Goal: Contribute content: Contribute content

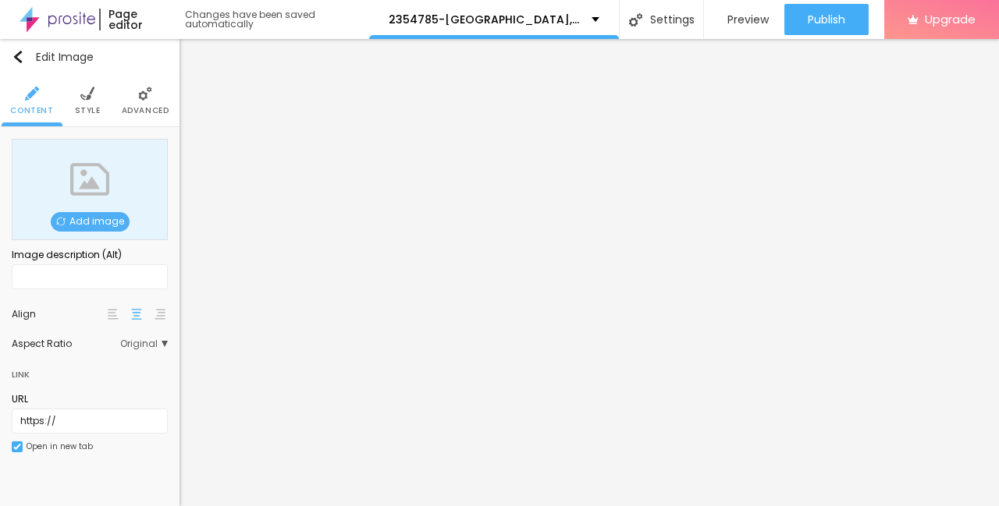
click at [99, 212] on div "Add image" at bounding box center [90, 189] width 156 height 101
click at [99, 223] on span "Add image" at bounding box center [90, 222] width 79 height 20
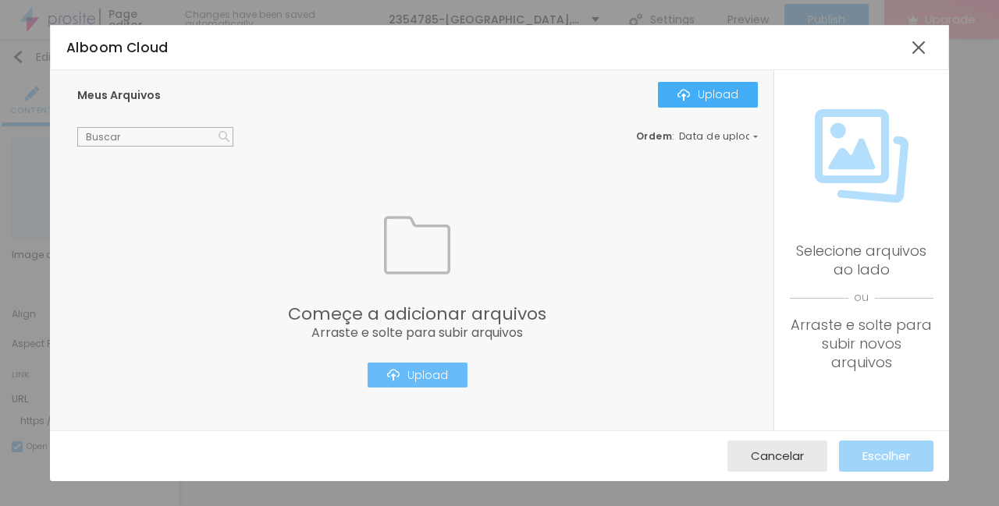
click at [423, 376] on div "Upload" at bounding box center [417, 375] width 61 height 12
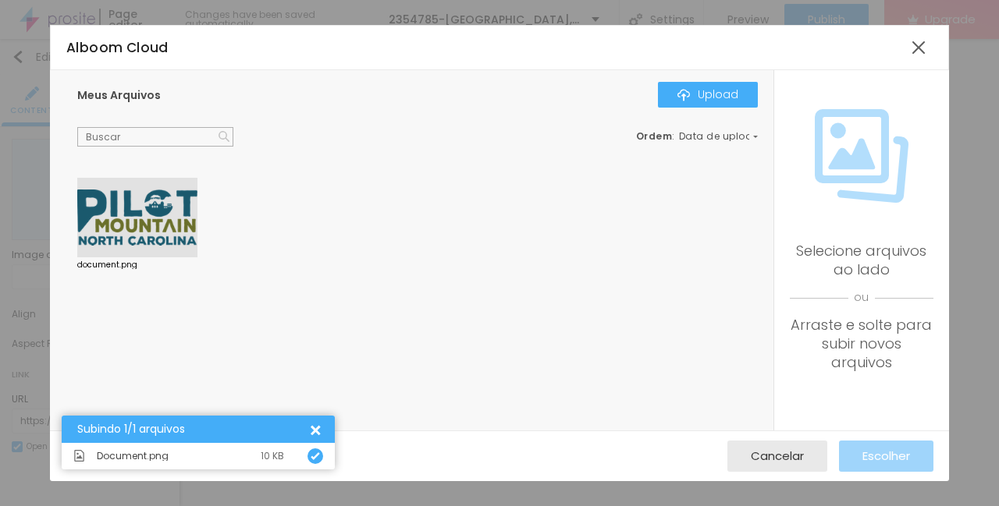
click at [159, 222] on div at bounding box center [137, 218] width 120 height 80
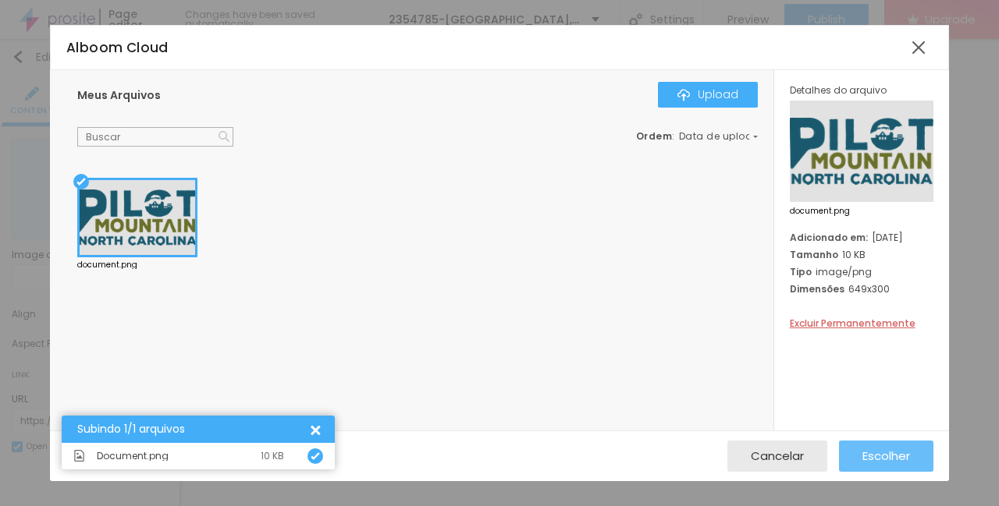
click at [880, 442] on div "Escolher" at bounding box center [886, 456] width 48 height 31
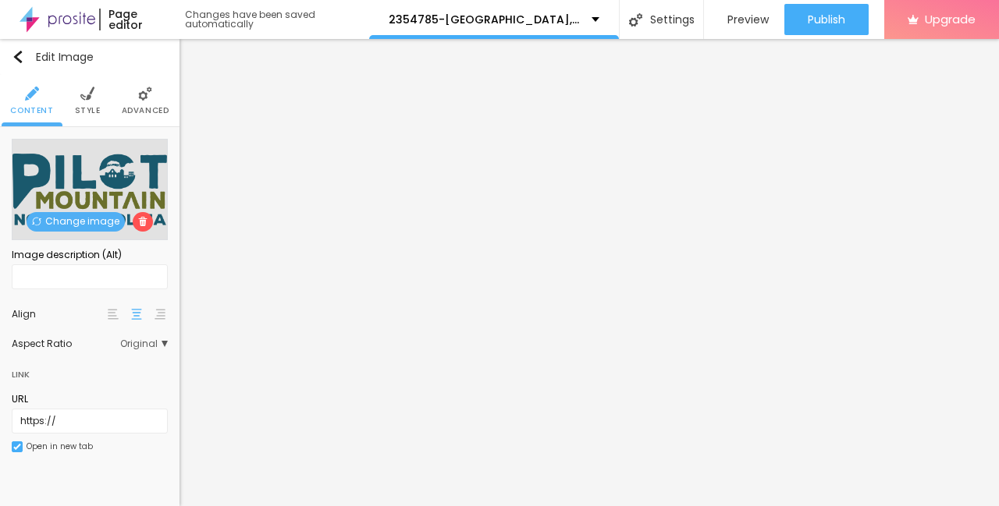
click at [81, 109] on span "Style" at bounding box center [88, 111] width 26 height 8
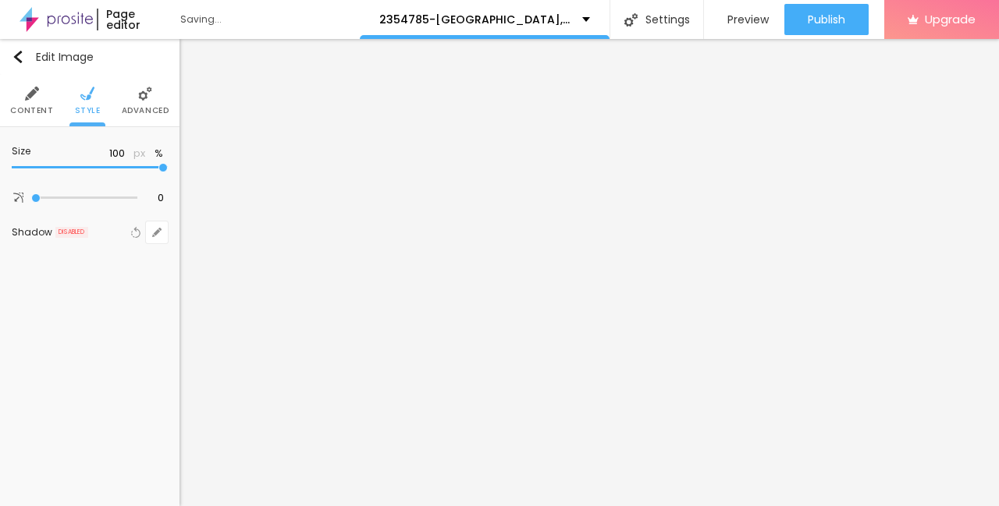
type input "95"
type input "90"
type input "85"
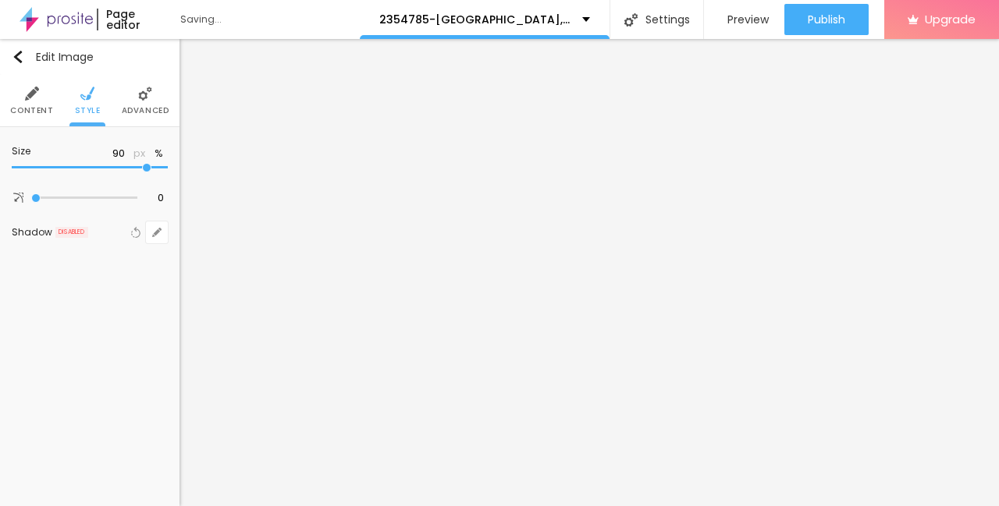
type input "85"
type input "80"
type input "75"
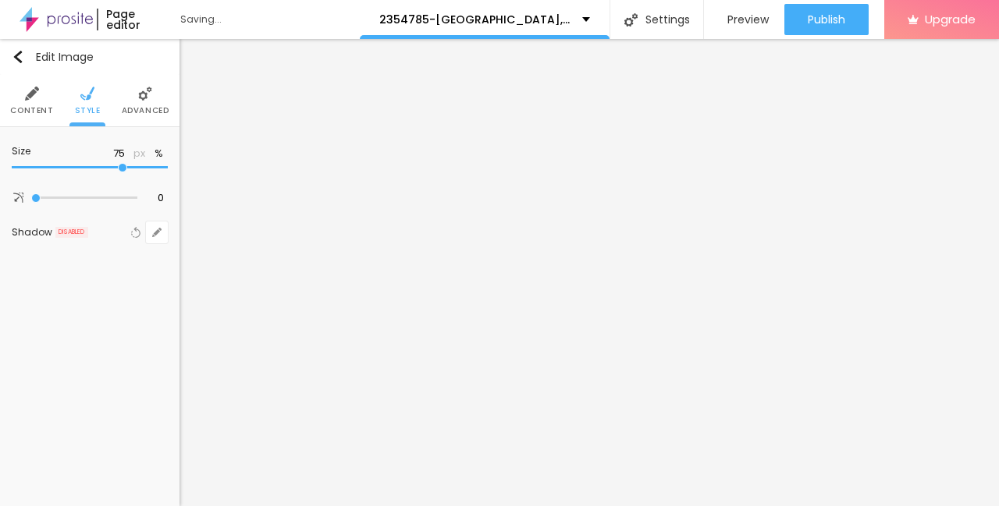
type input "65"
type input "60"
type input "55"
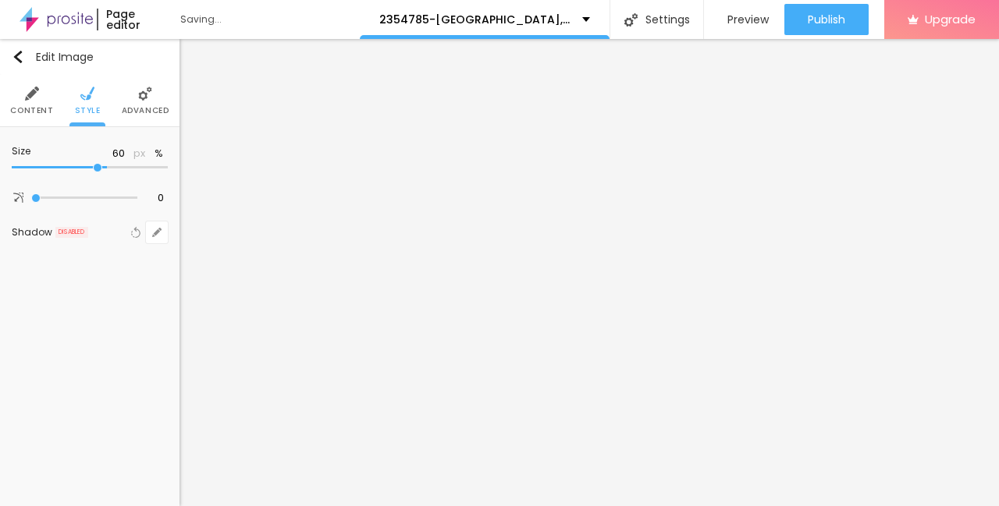
type input "55"
type input "50"
type input "45"
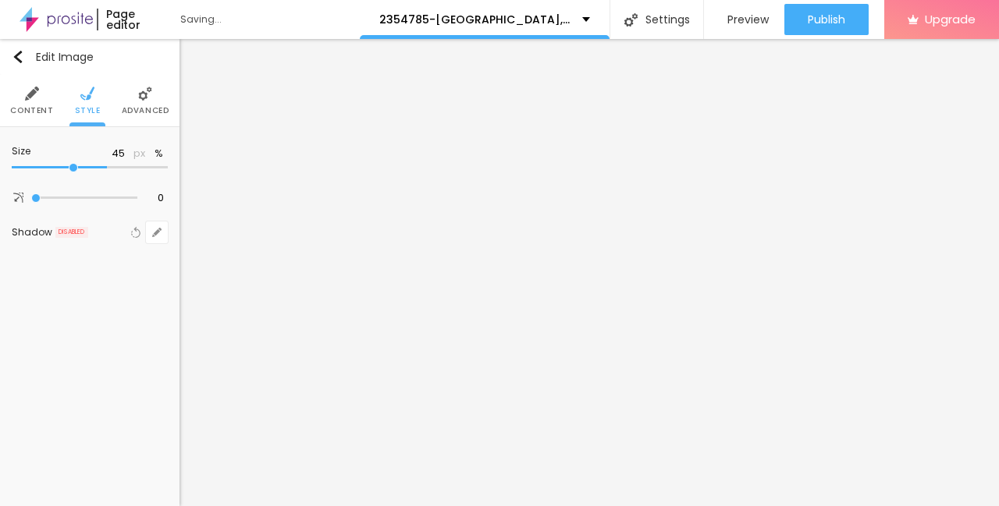
type input "40"
type input "35"
type input "30"
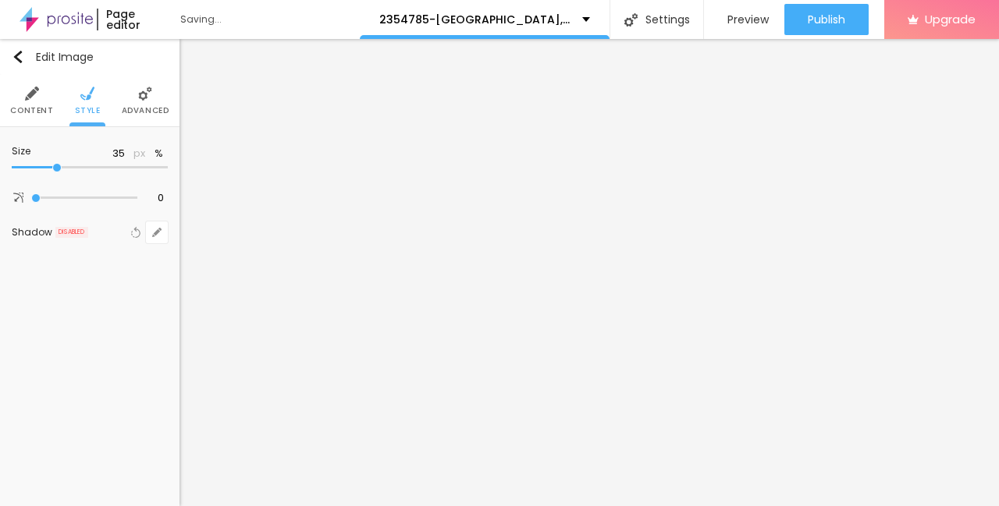
type input "30"
type input "25"
type input "20"
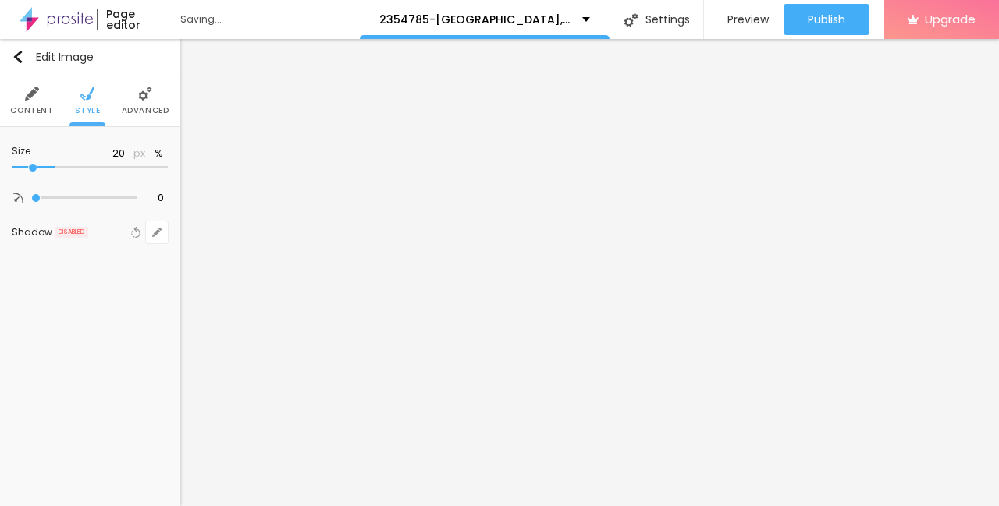
type input "15"
type input "10"
drag, startPoint x: 165, startPoint y: 171, endPoint x: -2, endPoint y: 170, distance: 167.8
type input "10"
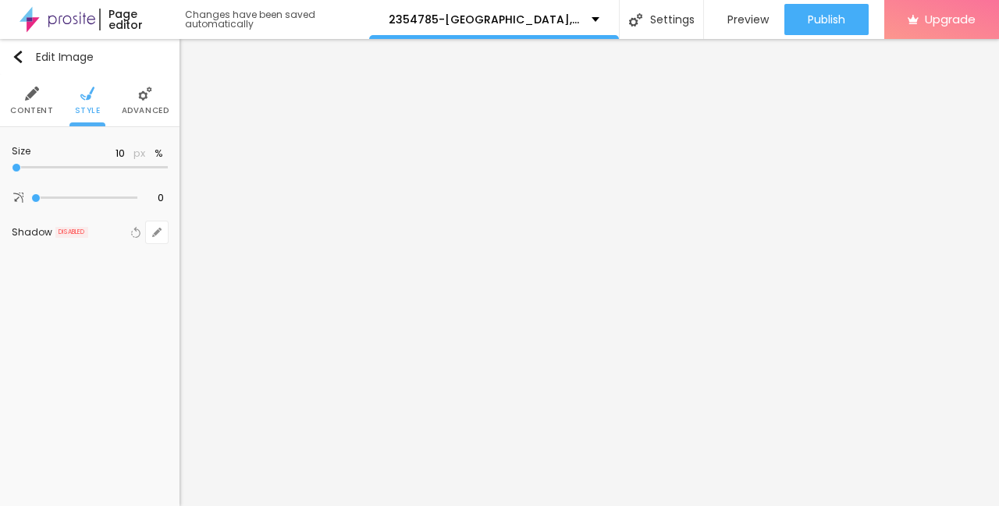
click at [12, 170] on input "range" at bounding box center [90, 168] width 156 height 8
click at [17, 58] on img "button" at bounding box center [18, 57] width 12 height 12
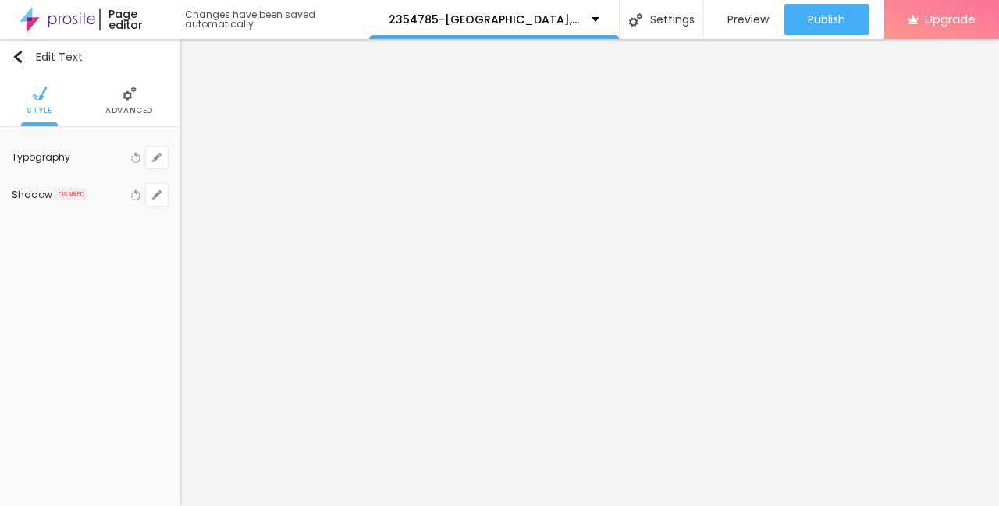
click at [131, 112] on span "Advanced" at bounding box center [129, 111] width 48 height 8
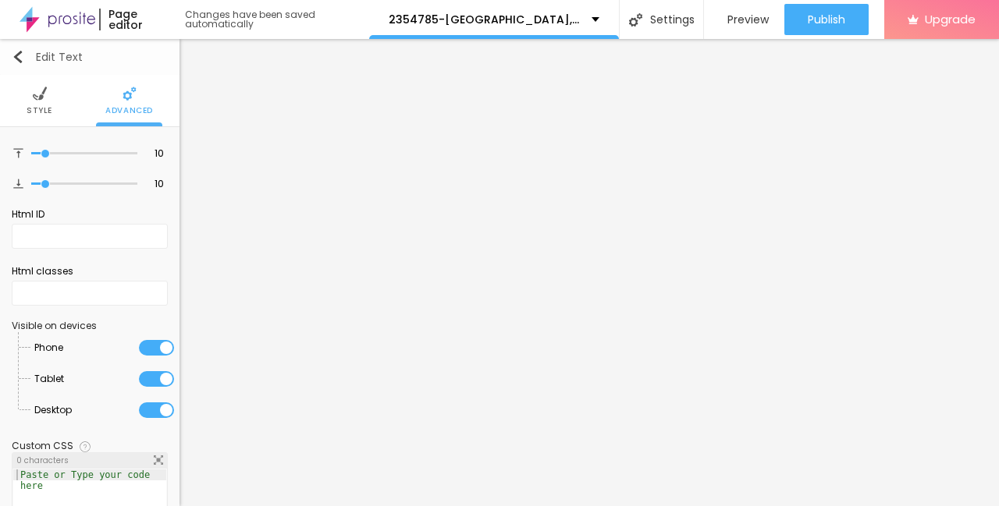
click at [20, 56] on img "button" at bounding box center [18, 57] width 12 height 12
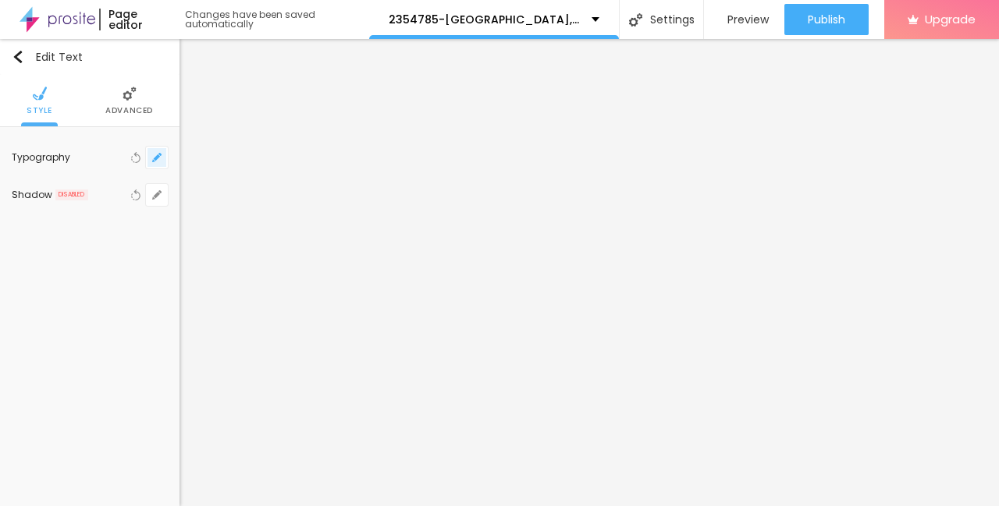
click at [157, 159] on icon "button" at bounding box center [157, 158] width 6 height 6
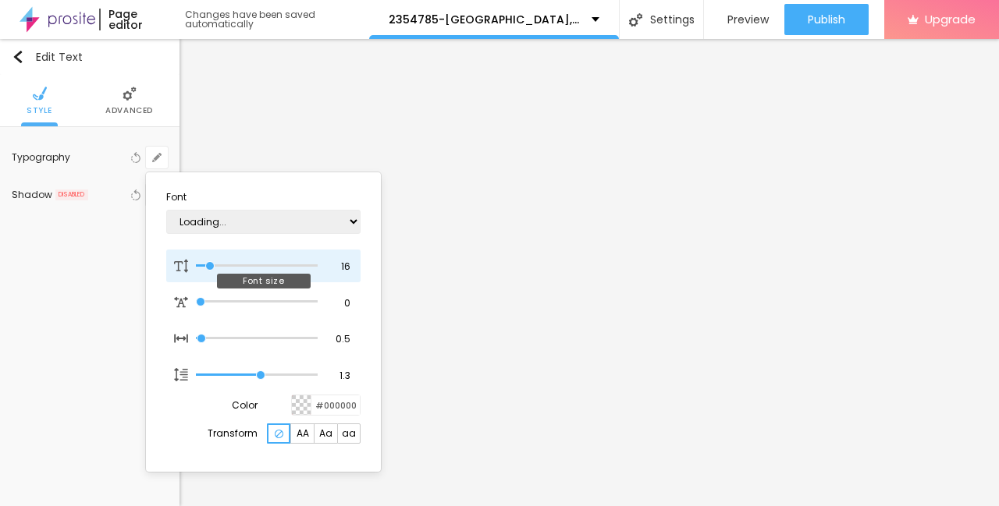
type input "1"
type input "17"
type input "1"
type input "18"
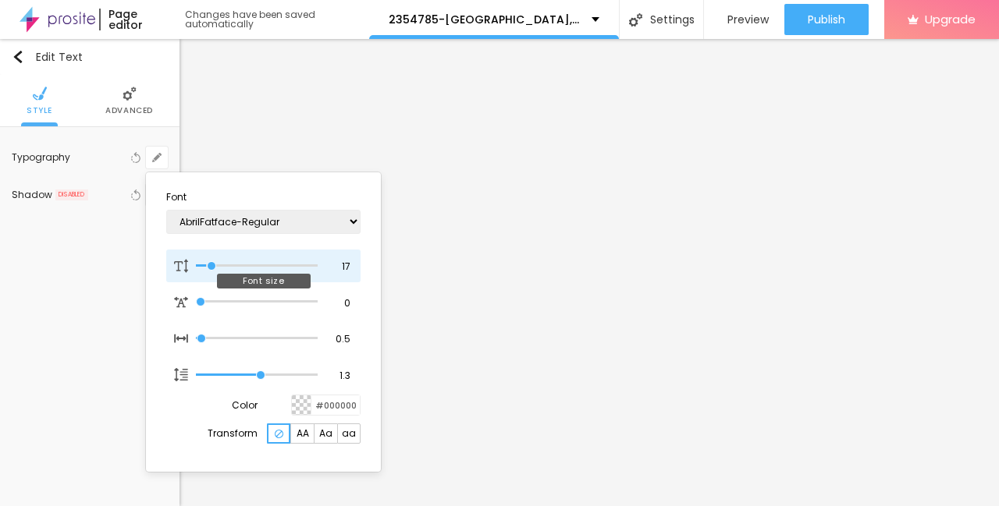
type input "18"
type input "1"
type input "19"
type input "1"
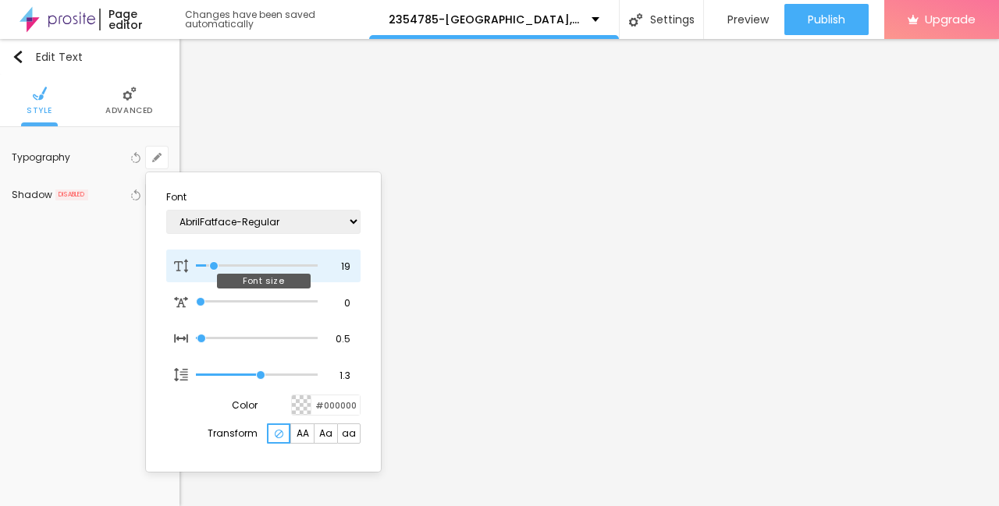
type input "20"
type input "1"
type input "21"
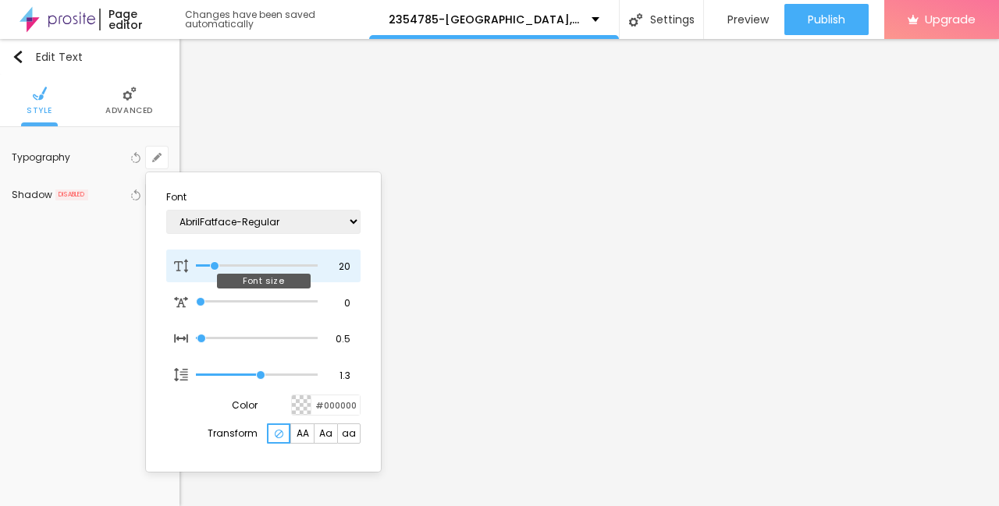
type input "1"
type input "22"
type input "1"
type input "23"
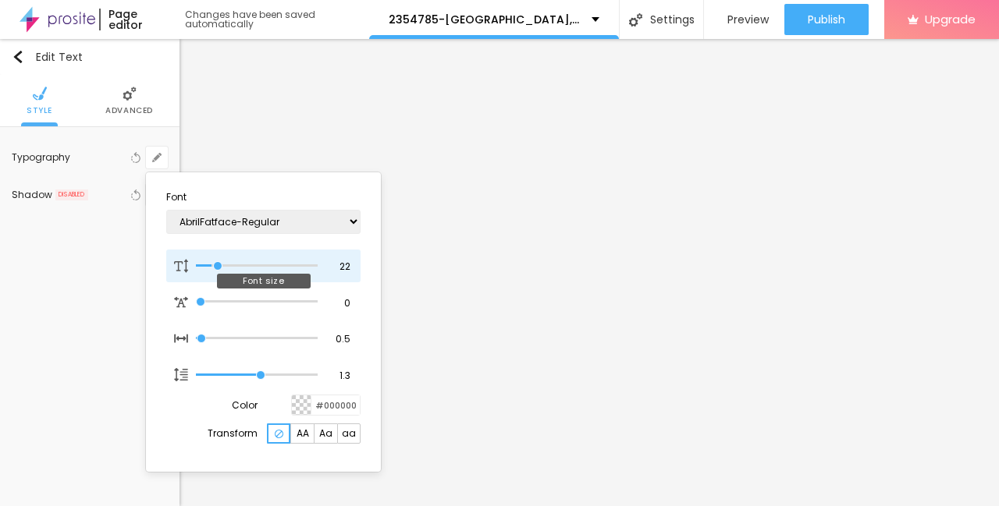
type input "23"
type input "1"
type input "24"
type input "1"
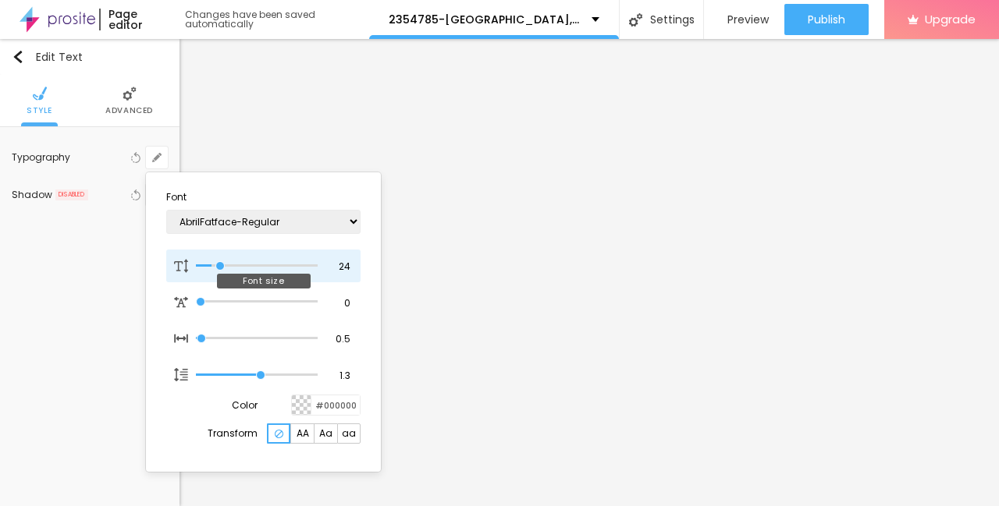
type input "25"
type input "1"
type input "26"
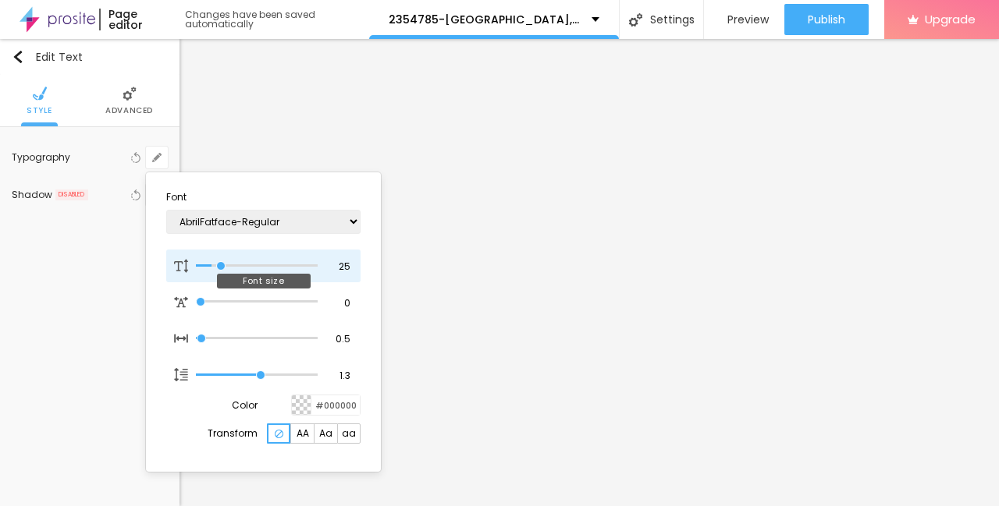
type input "1"
type input "27"
type input "1"
type input "26"
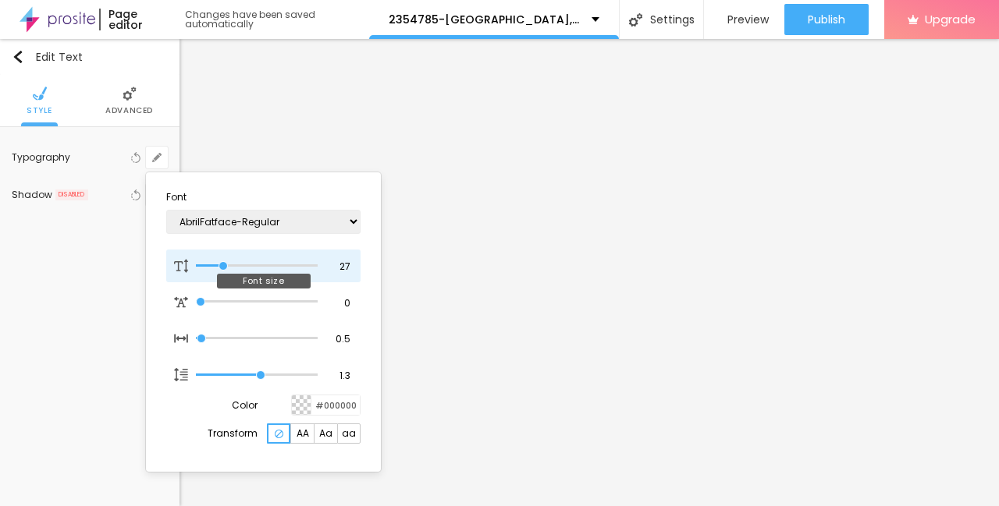
type input "26"
type input "1"
type input "25"
type input "1"
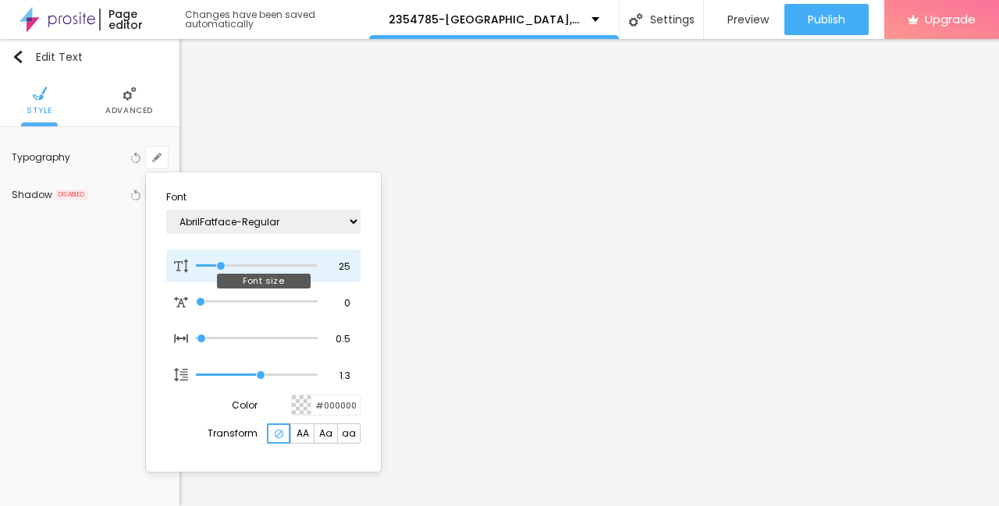
type input "23"
type input "1"
type input "22"
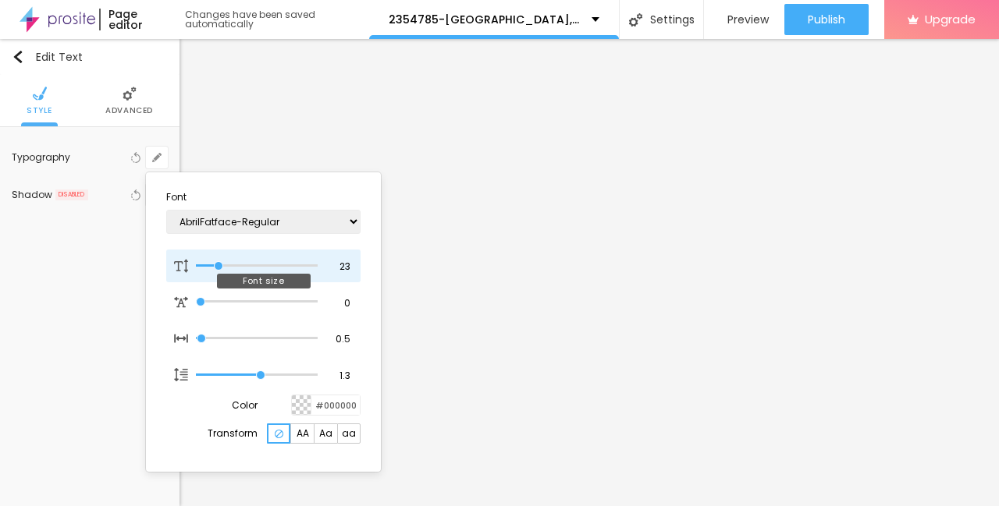
type input "1"
type input "21"
type input "1"
type input "22"
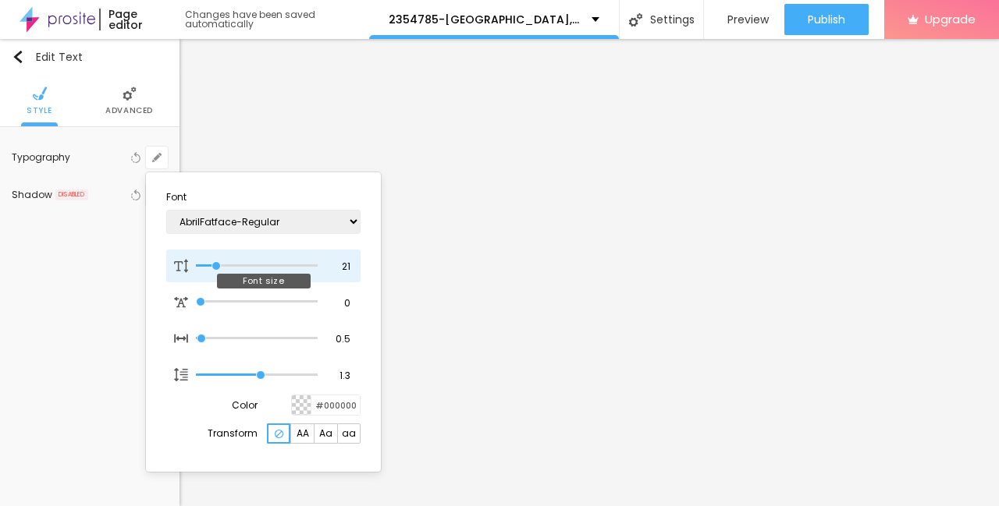
type input "22"
type input "1"
type input "23"
type input "1"
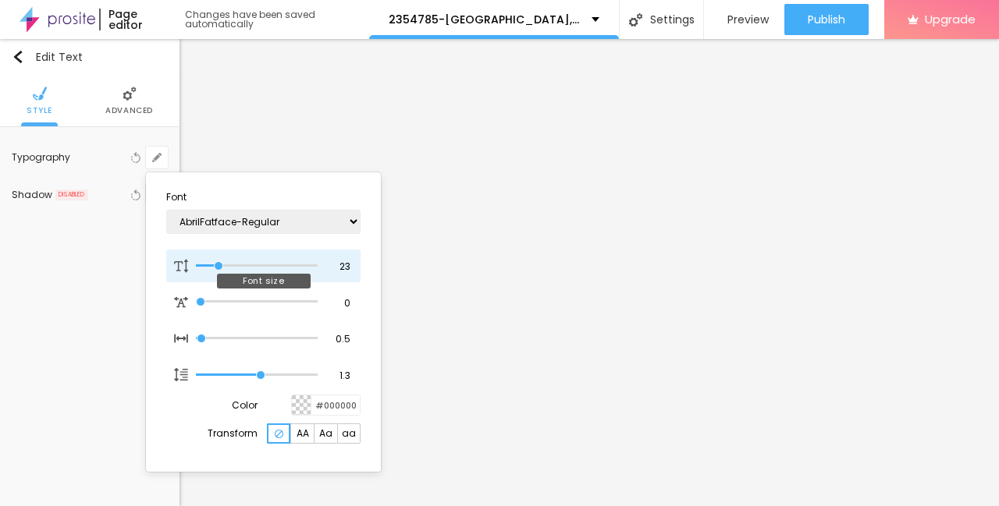
type input "24"
type input "1"
type input "25"
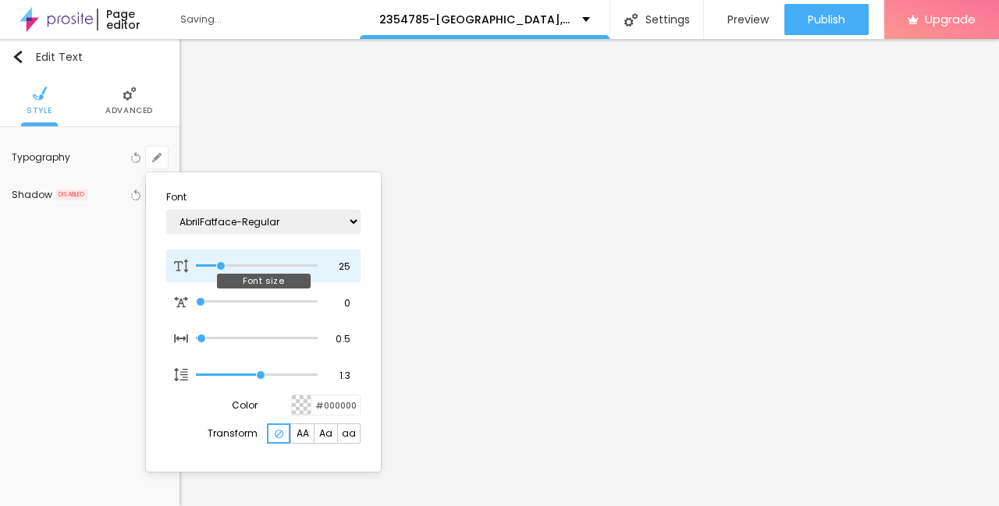
type input "1"
type input "24"
type input "1"
type input "25"
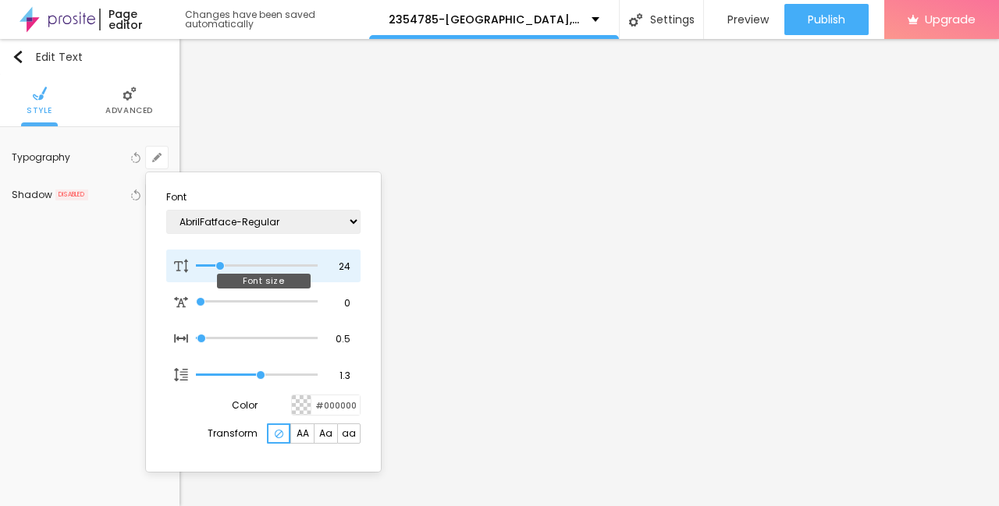
type input "25"
type input "1"
type input "26"
type input "1"
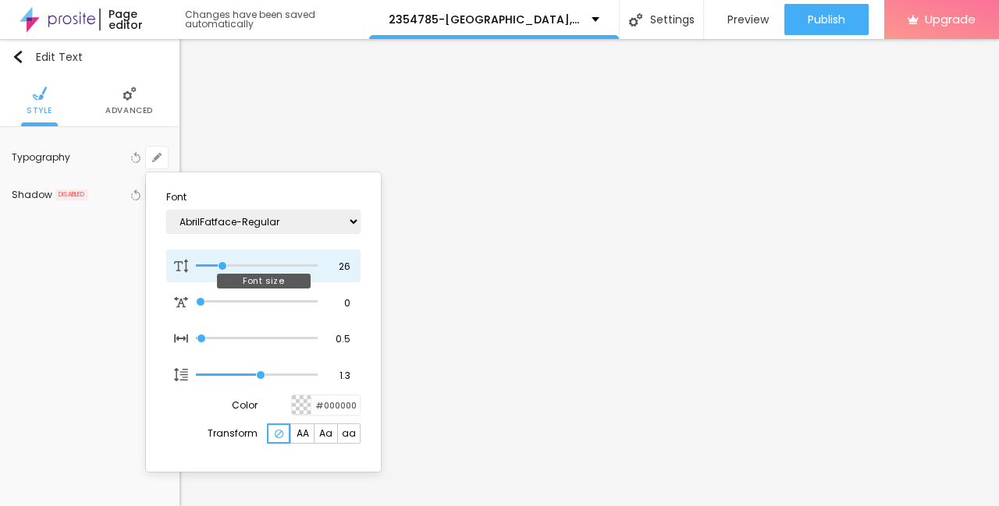
type input "25"
type input "1"
drag, startPoint x: 211, startPoint y: 270, endPoint x: 222, endPoint y: 268, distance: 11.0
type input "25"
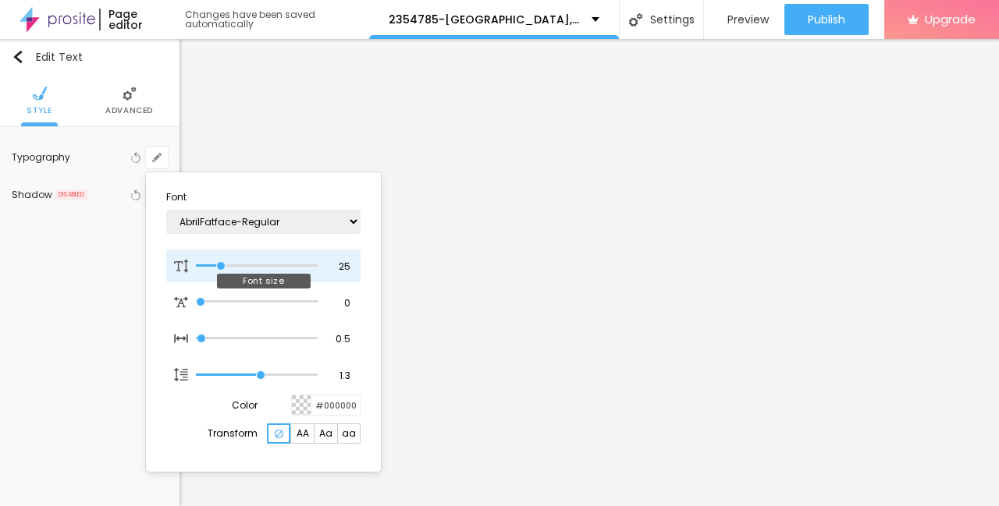
click at [222, 268] on input "range" at bounding box center [257, 266] width 122 height 8
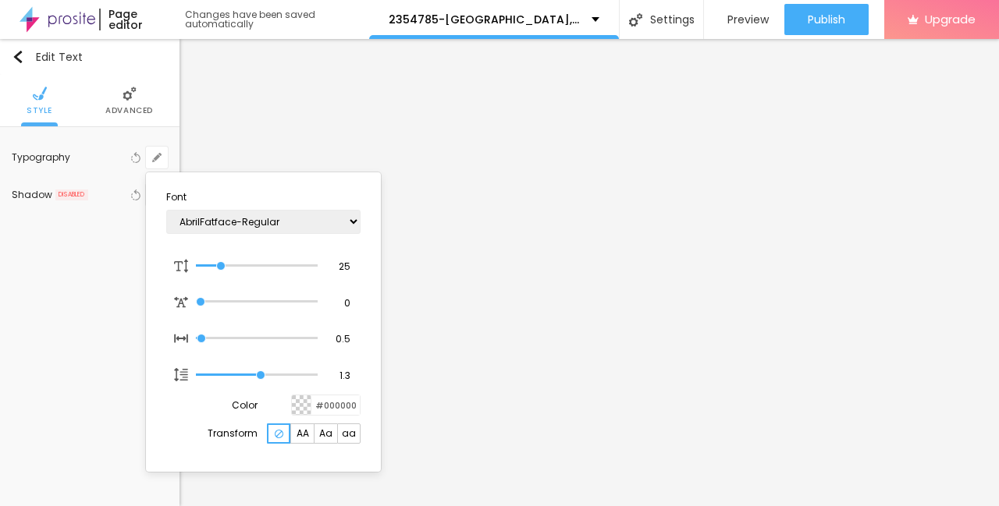
click at [576, 389] on div at bounding box center [499, 253] width 999 height 506
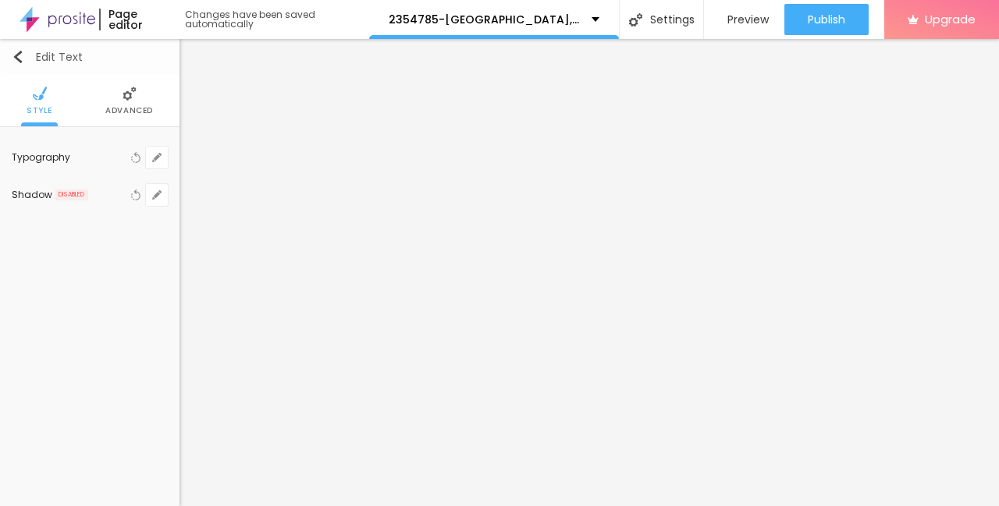
click at [19, 60] on img "button" at bounding box center [18, 57] width 12 height 12
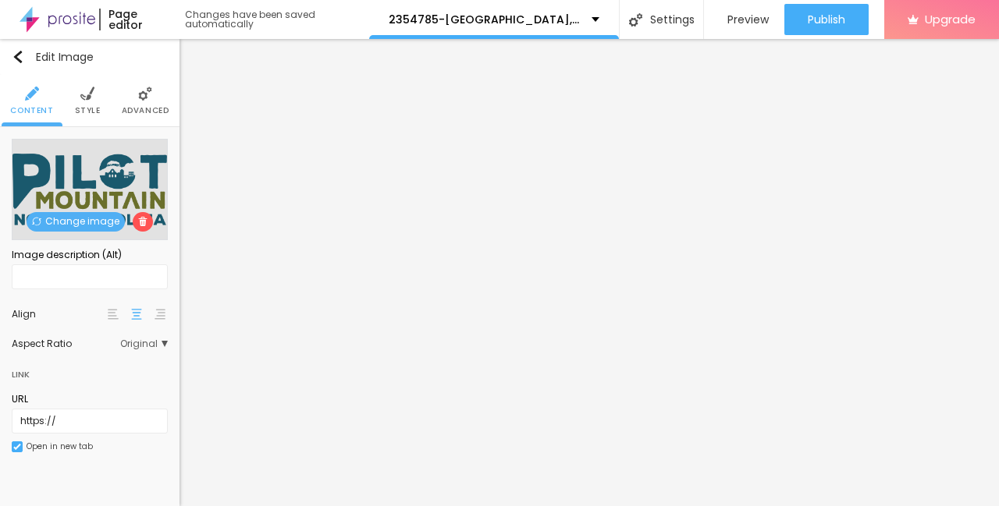
click at [85, 101] on img at bounding box center [87, 94] width 14 height 14
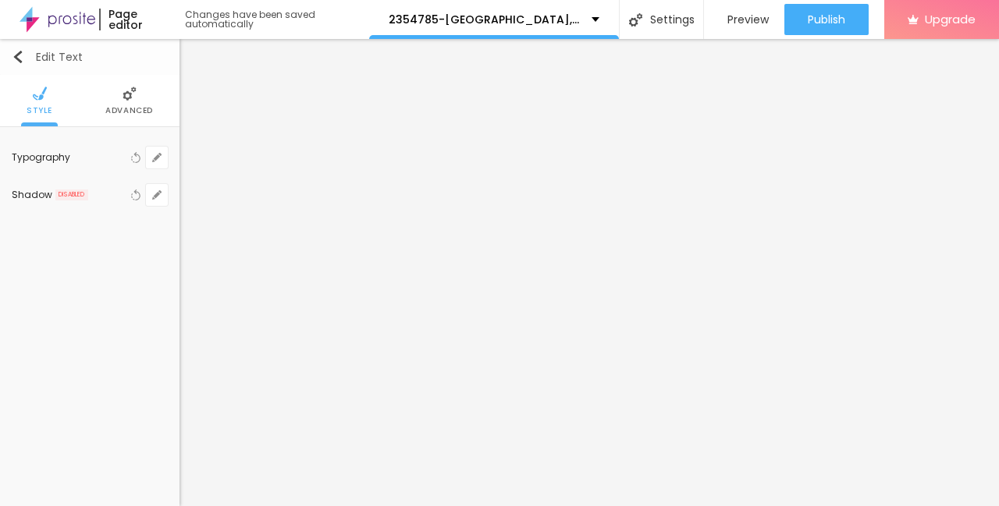
click at [20, 60] on img "button" at bounding box center [18, 57] width 12 height 12
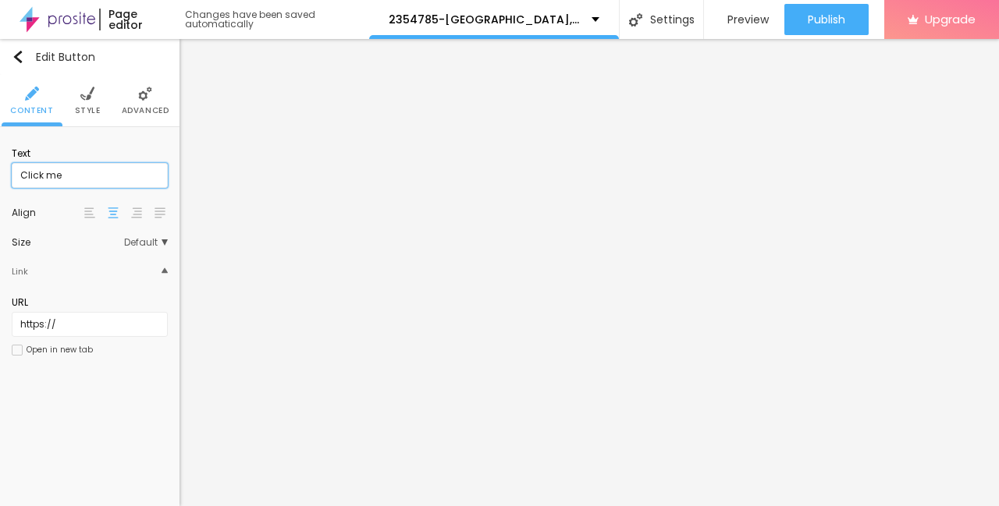
click at [66, 183] on input "Click me" at bounding box center [90, 175] width 156 height 25
paste input "→ VIEW DOCUMENT HERE"
type input "→ VIEW DOCUMENT HERE"
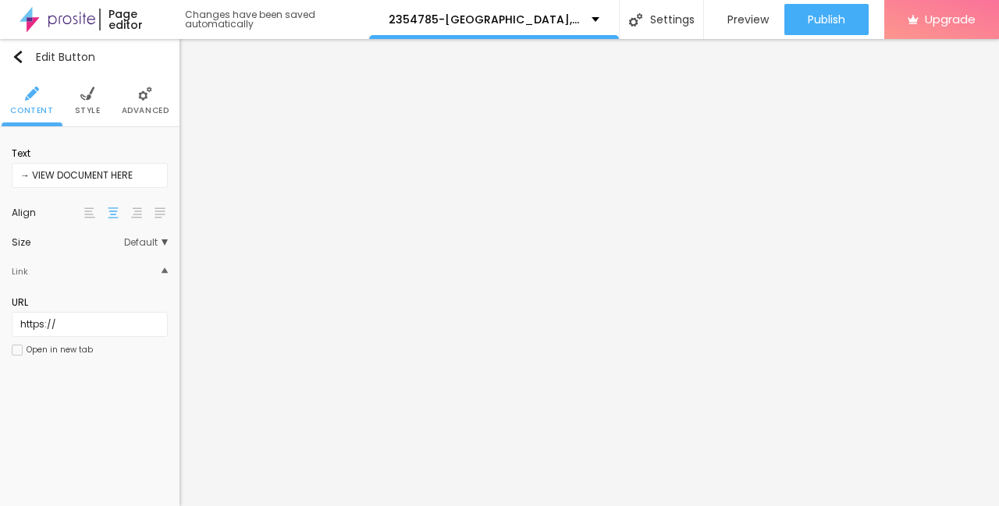
click at [146, 101] on img at bounding box center [145, 94] width 14 height 14
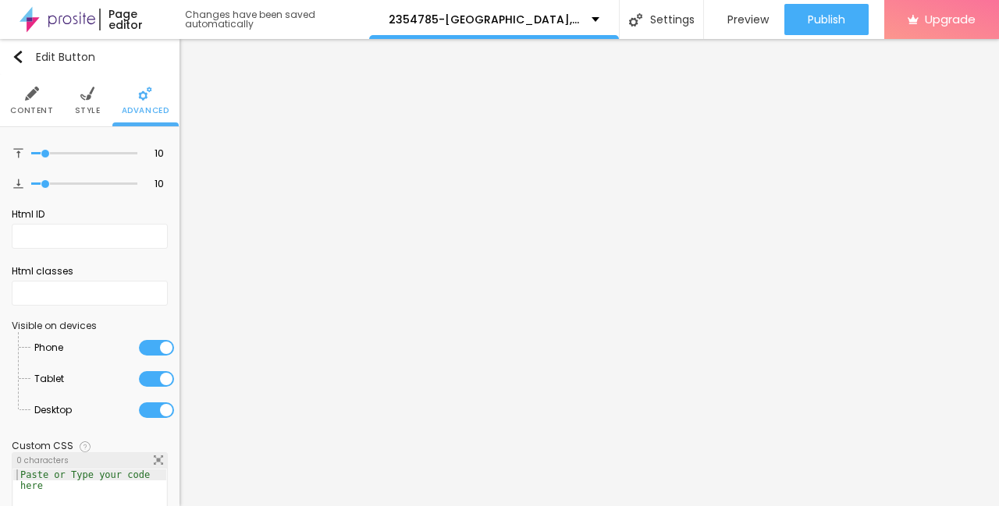
click at [83, 107] on span "Style" at bounding box center [88, 111] width 26 height 8
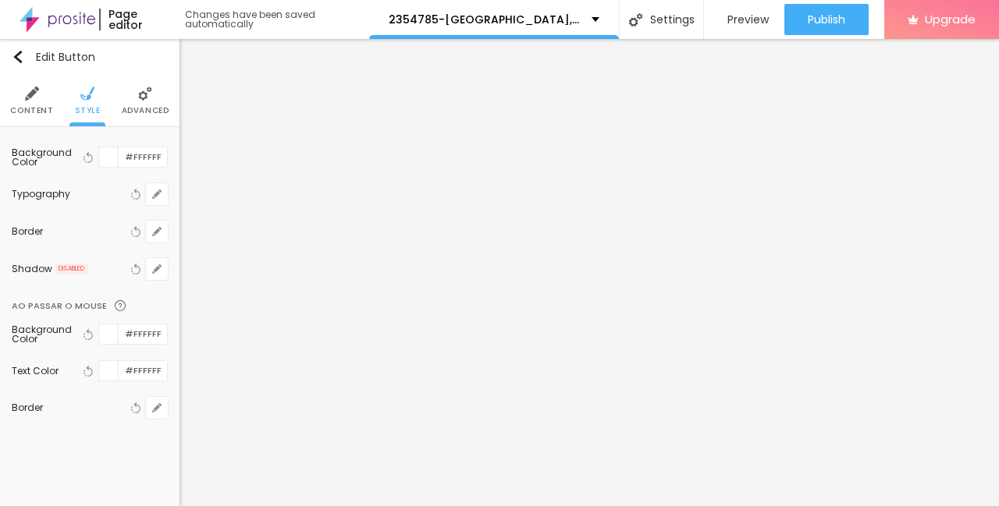
click at [29, 99] on img at bounding box center [32, 94] width 14 height 14
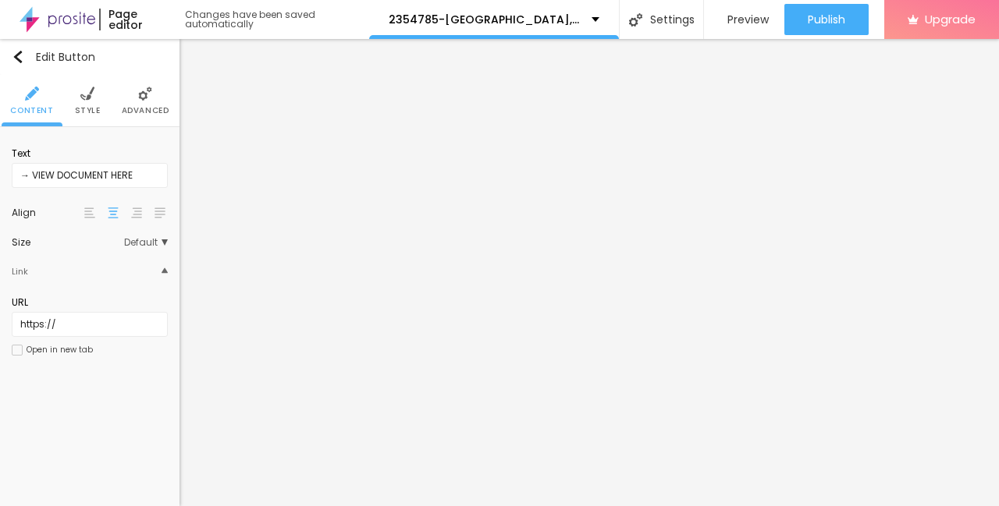
click at [140, 108] on span "Advanced" at bounding box center [146, 111] width 48 height 8
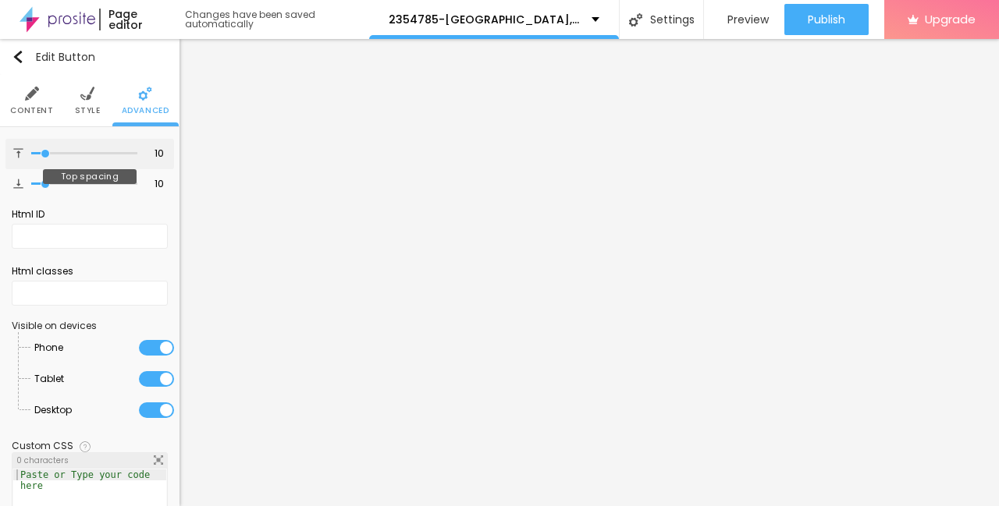
type input "7"
type input "9"
type input "10"
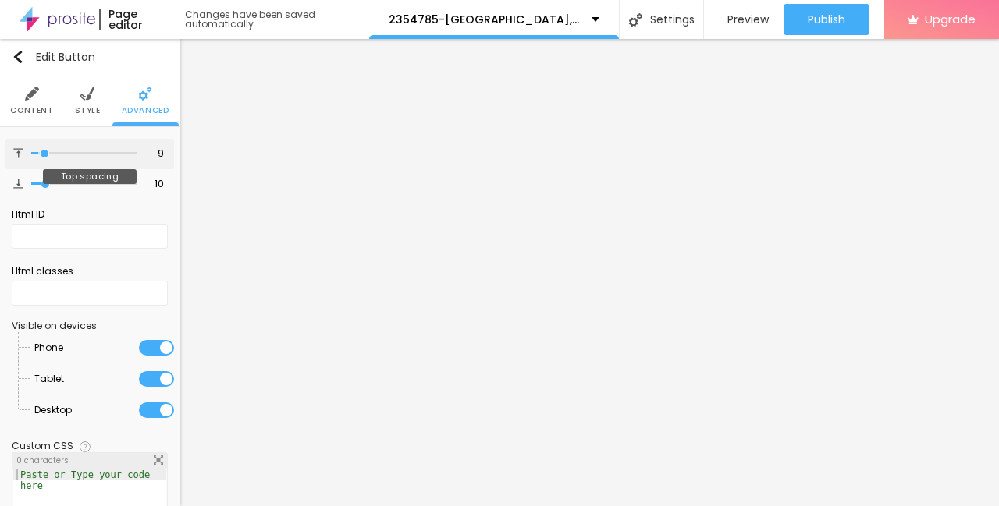
type input "10"
type input "11"
type input "12"
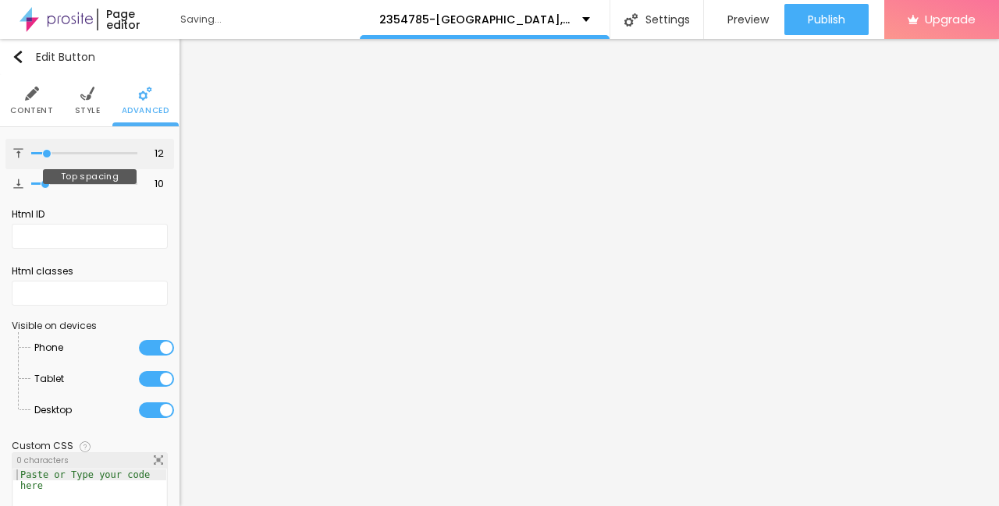
type input "13"
type input "14"
type input "15"
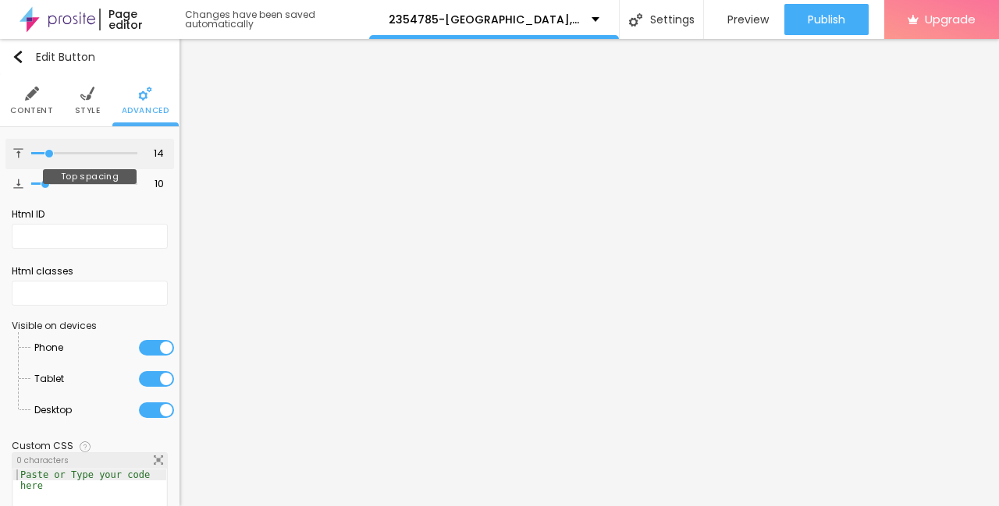
type input "15"
type input "16"
type input "17"
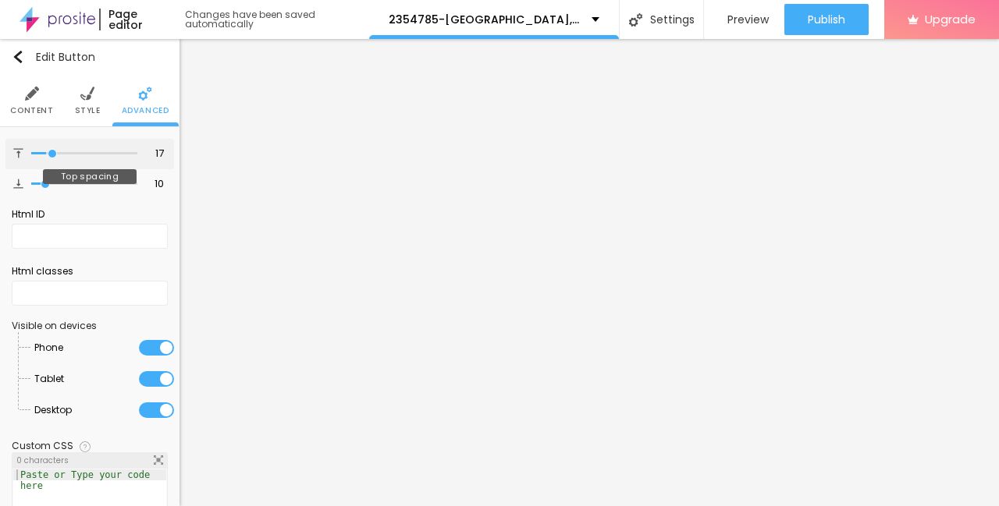
type input "18"
type input "19"
type input "20"
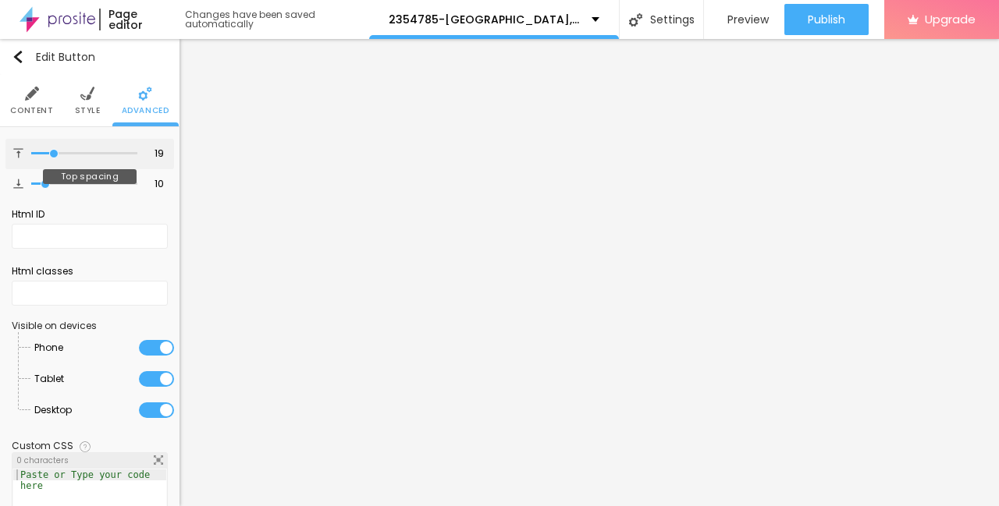
type input "20"
type input "21"
type input "22"
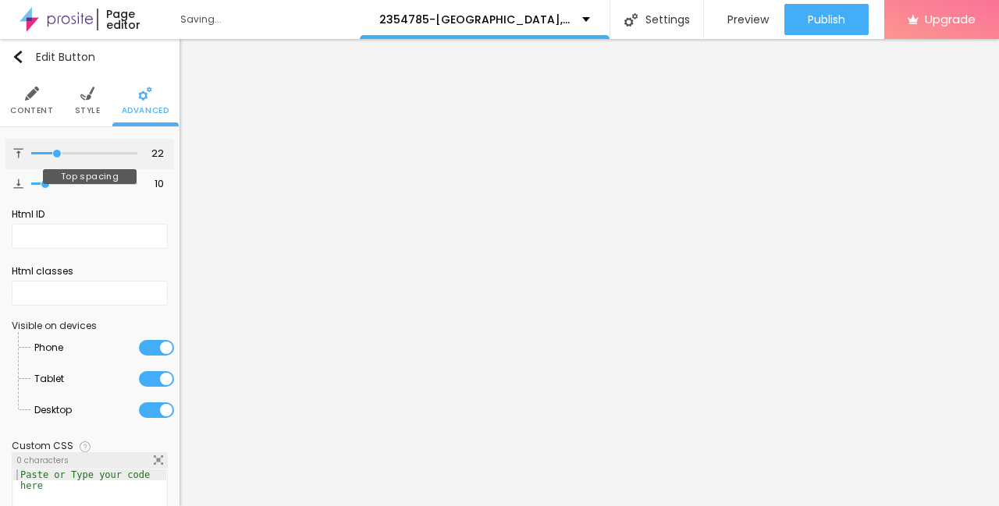
drag, startPoint x: 43, startPoint y: 158, endPoint x: 58, endPoint y: 158, distance: 14.8
type input "22"
click at [58, 158] on input "range" at bounding box center [84, 154] width 106 height 8
click at [20, 59] on img "button" at bounding box center [18, 57] width 12 height 12
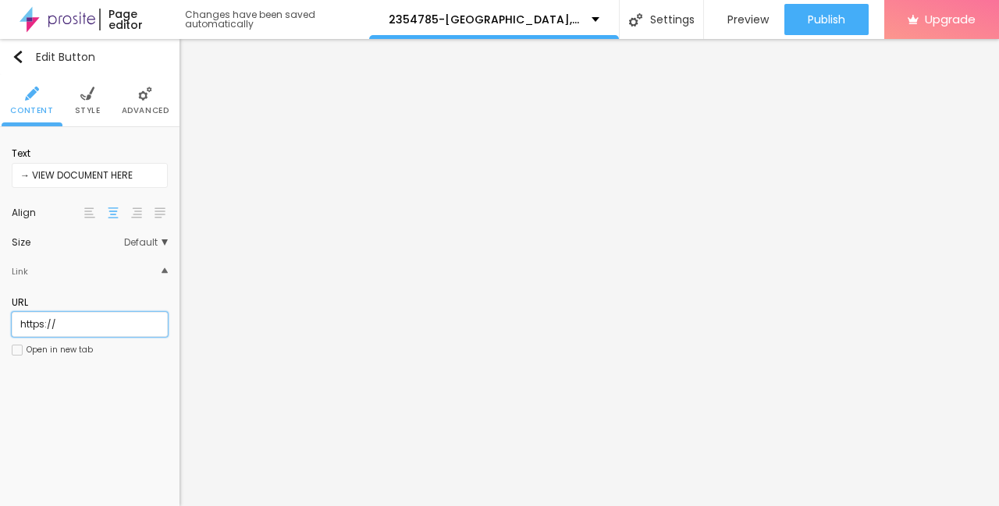
click at [75, 324] on input "https://" at bounding box center [90, 324] width 156 height 25
paste input "[URL][DOMAIN_NAME]"
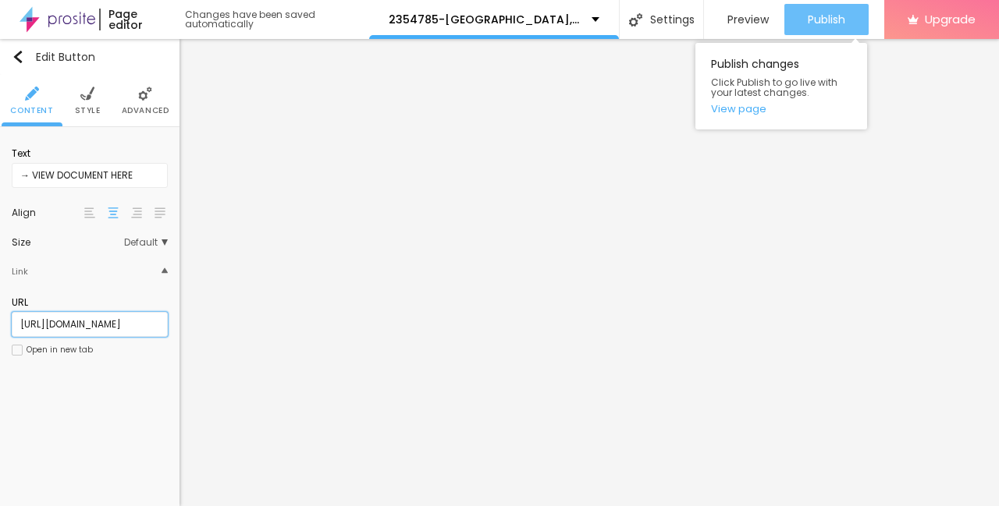
type input "[URL][DOMAIN_NAME]"
click at [817, 16] on span "Publish" at bounding box center [826, 19] width 37 height 12
